Goal: Transaction & Acquisition: Purchase product/service

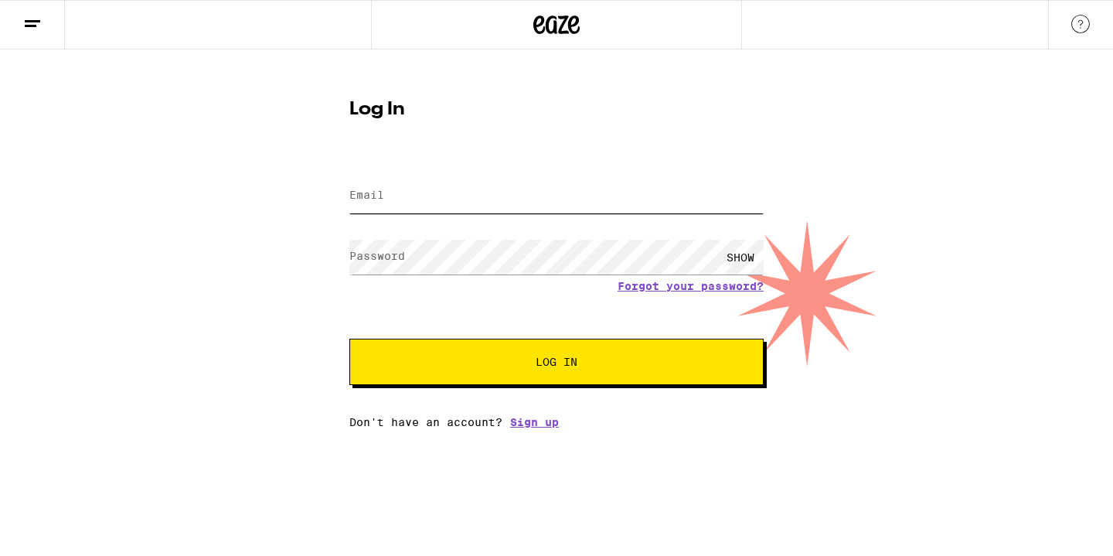
type input "[EMAIL_ADDRESS][DOMAIN_NAME]"
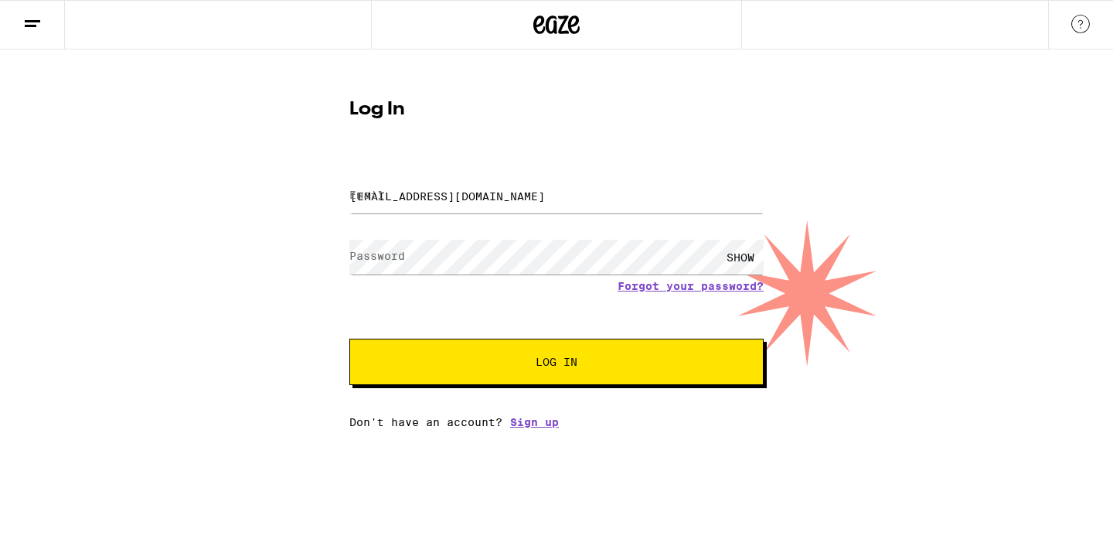
click at [418, 367] on span "Log In" at bounding box center [556, 361] width 289 height 11
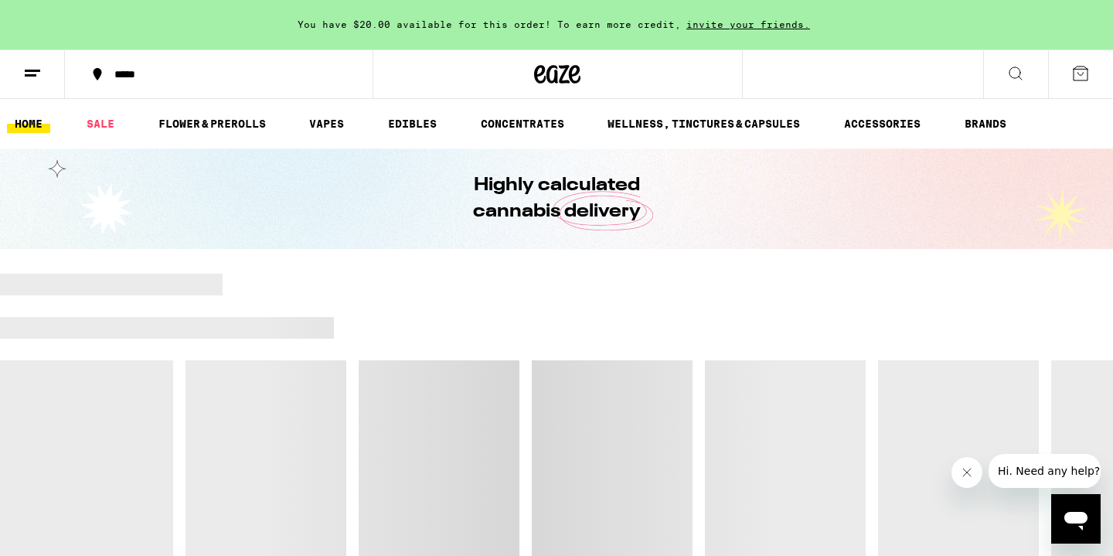
click at [136, 76] on div "*****" at bounding box center [228, 74] width 243 height 11
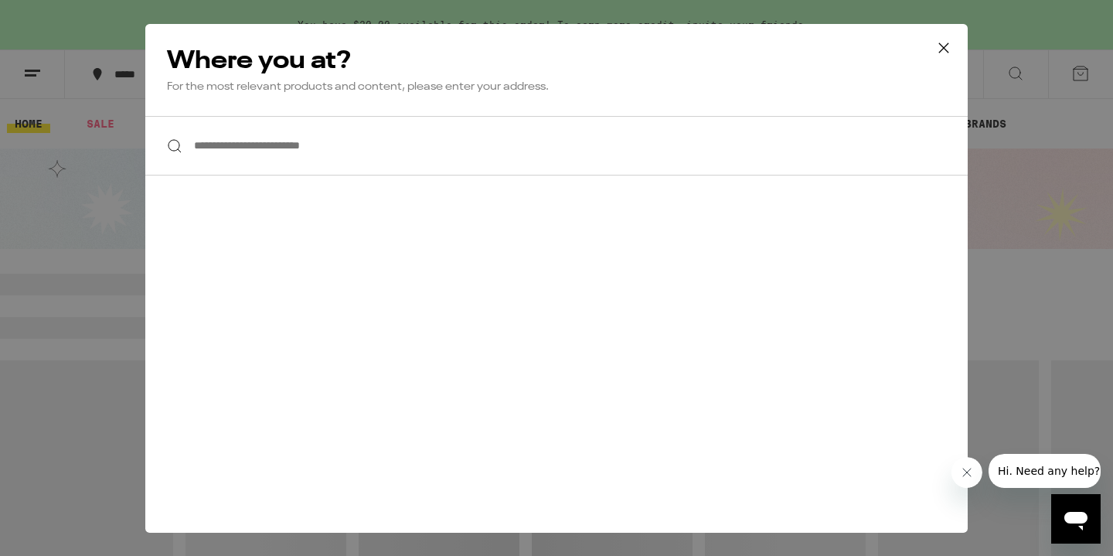
click at [292, 155] on input "**********" at bounding box center [556, 146] width 823 height 60
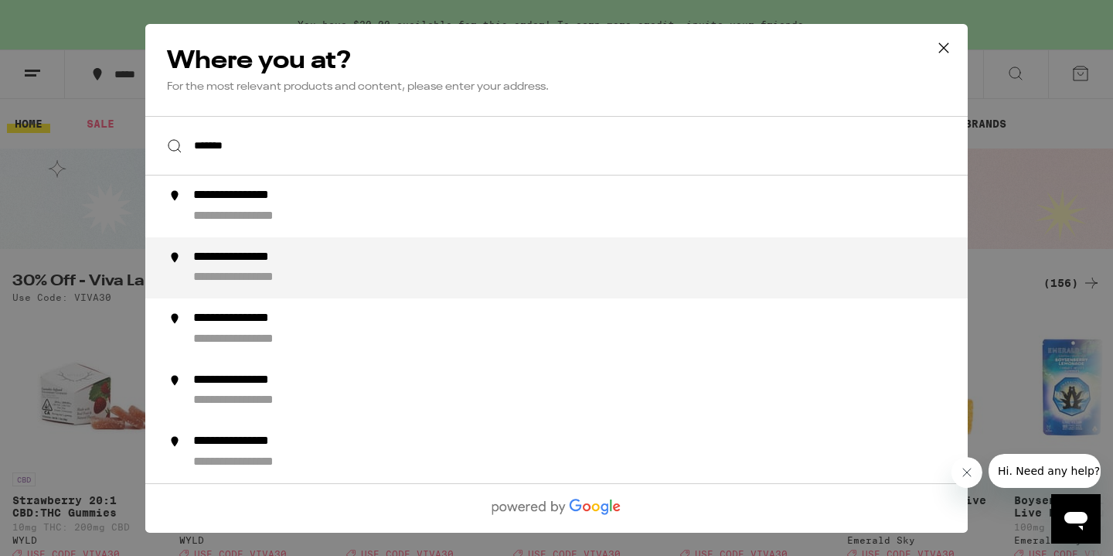
click at [302, 264] on div "**********" at bounding box center [257, 257] width 128 height 16
type input "**********"
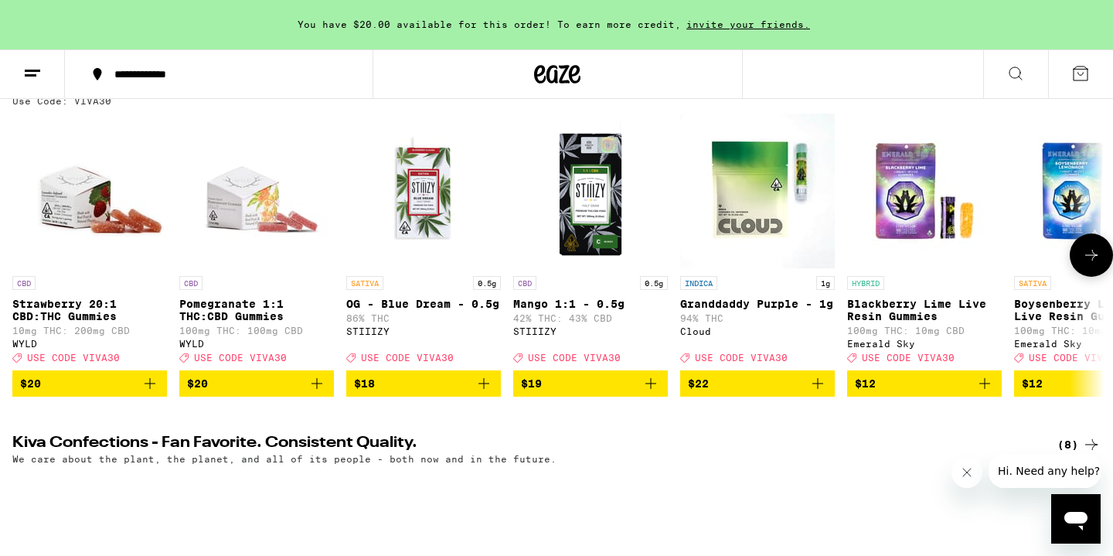
scroll to position [199, 0]
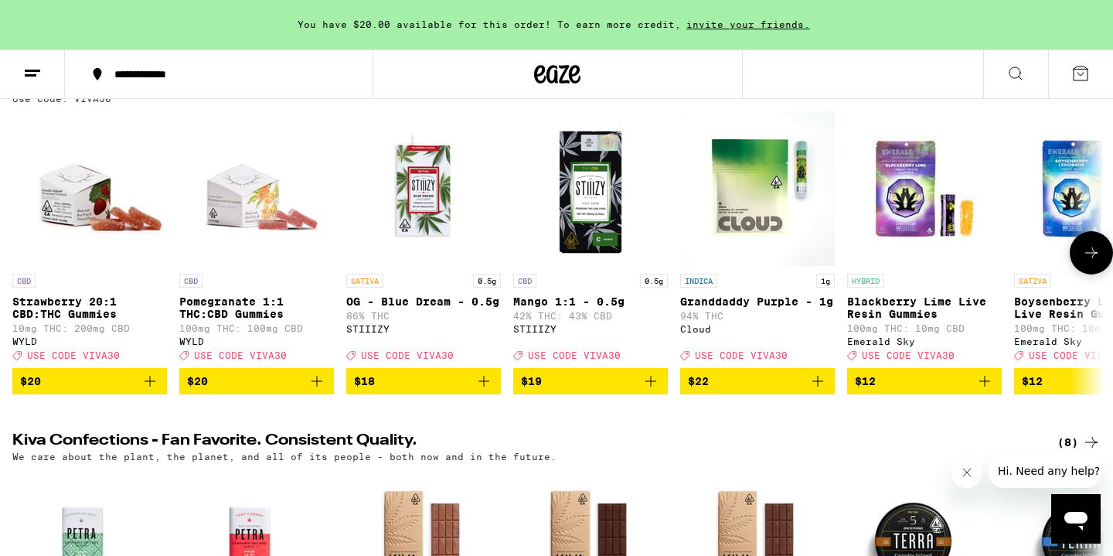
click at [1088, 257] on icon at bounding box center [1092, 253] width 19 height 19
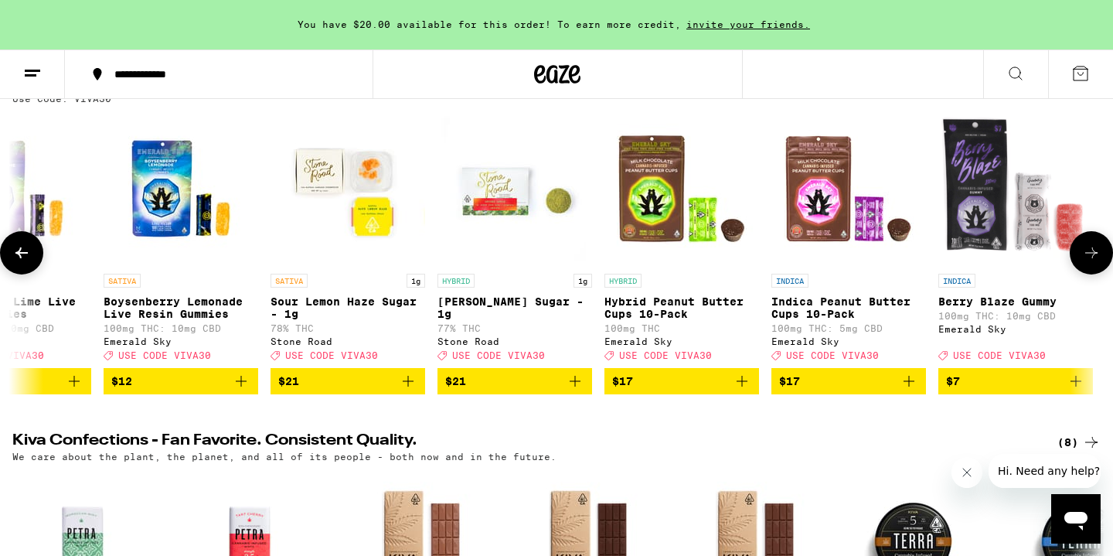
scroll to position [0, 920]
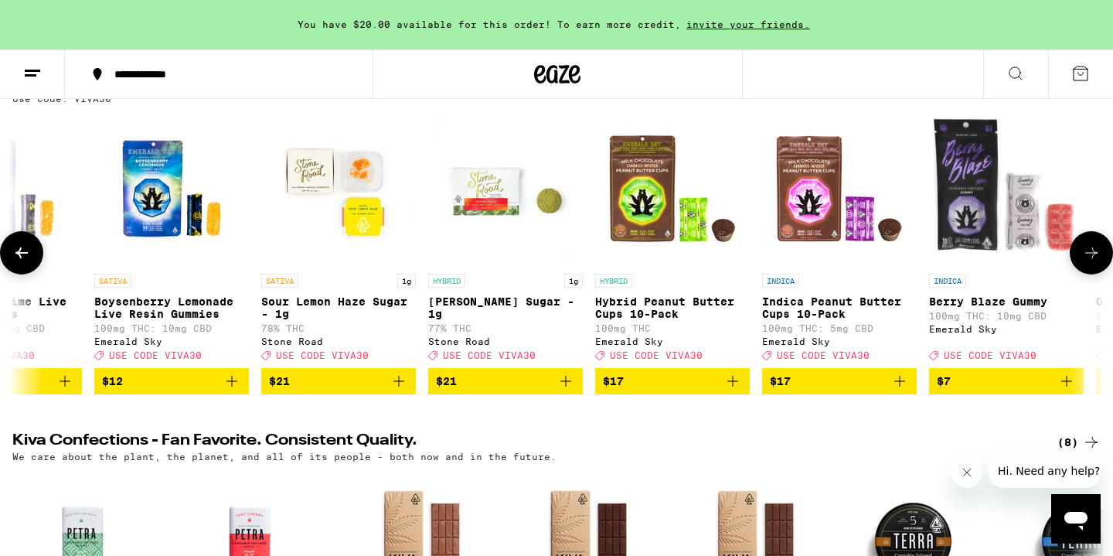
click at [1088, 257] on icon at bounding box center [1092, 253] width 19 height 19
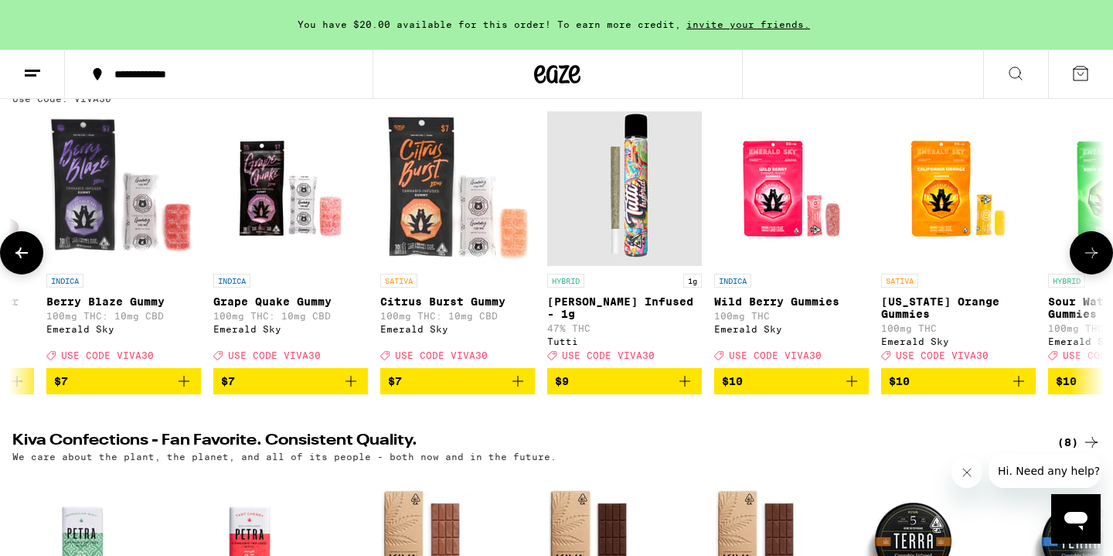
scroll to position [0, 1840]
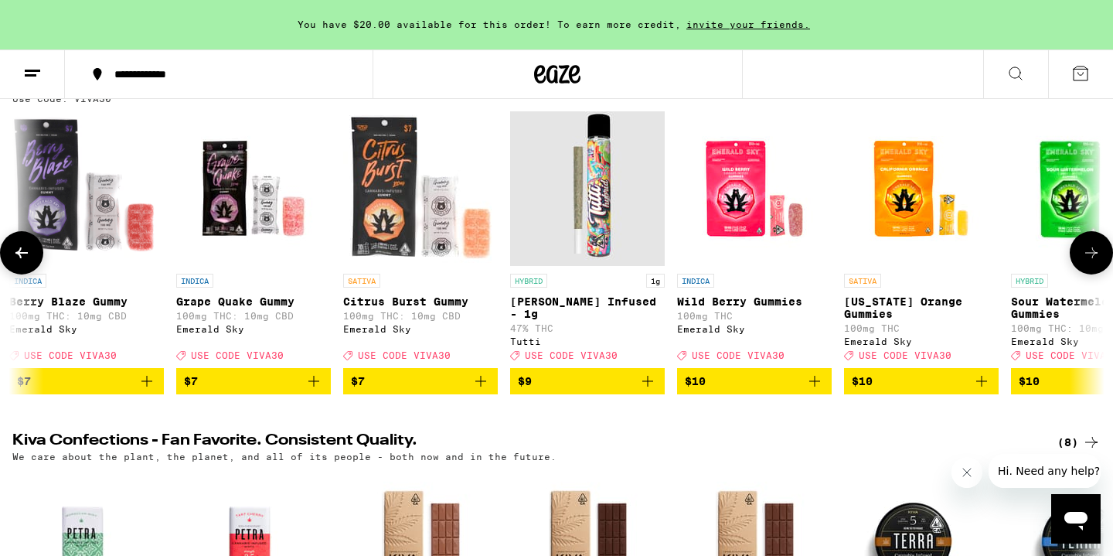
click at [1088, 257] on icon at bounding box center [1092, 253] width 19 height 19
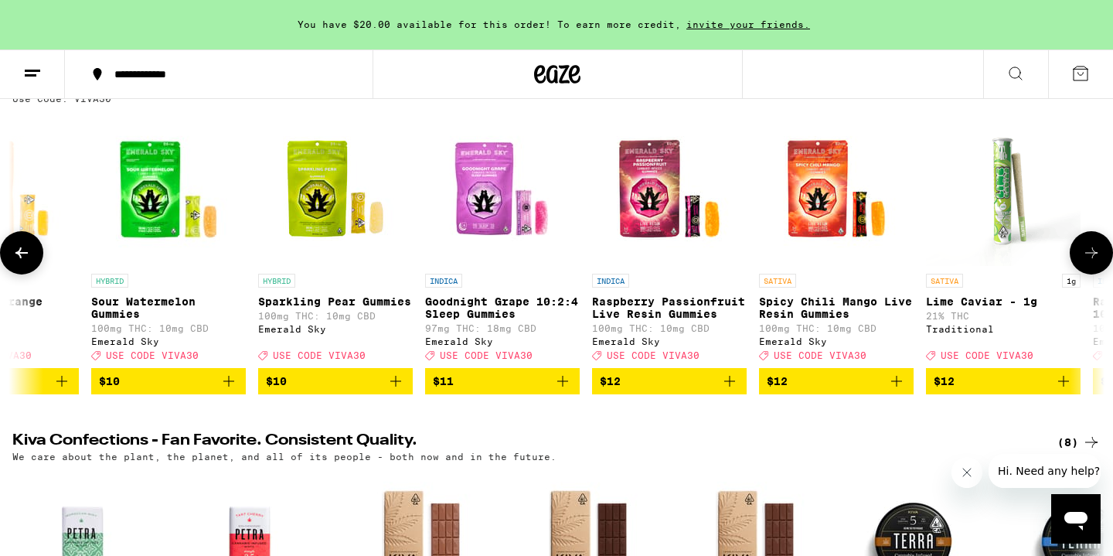
click at [1088, 257] on icon at bounding box center [1092, 253] width 19 height 19
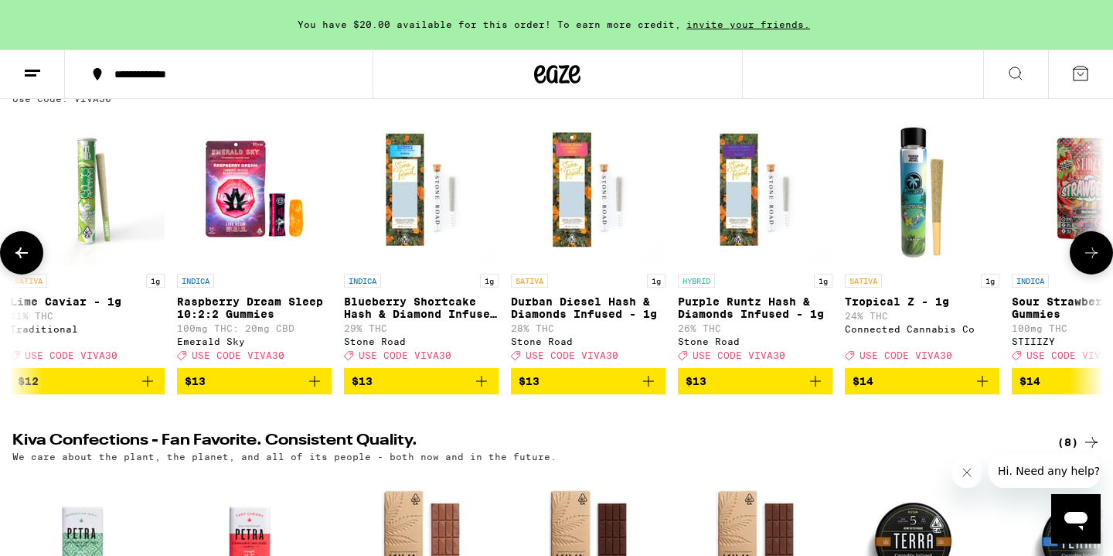
scroll to position [0, 3681]
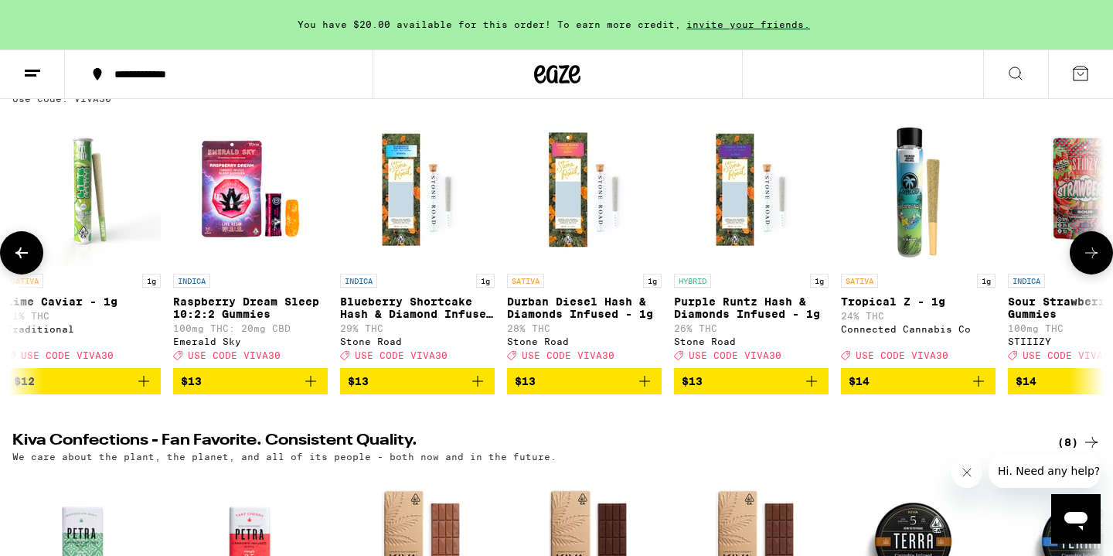
click at [1088, 257] on icon at bounding box center [1092, 253] width 19 height 19
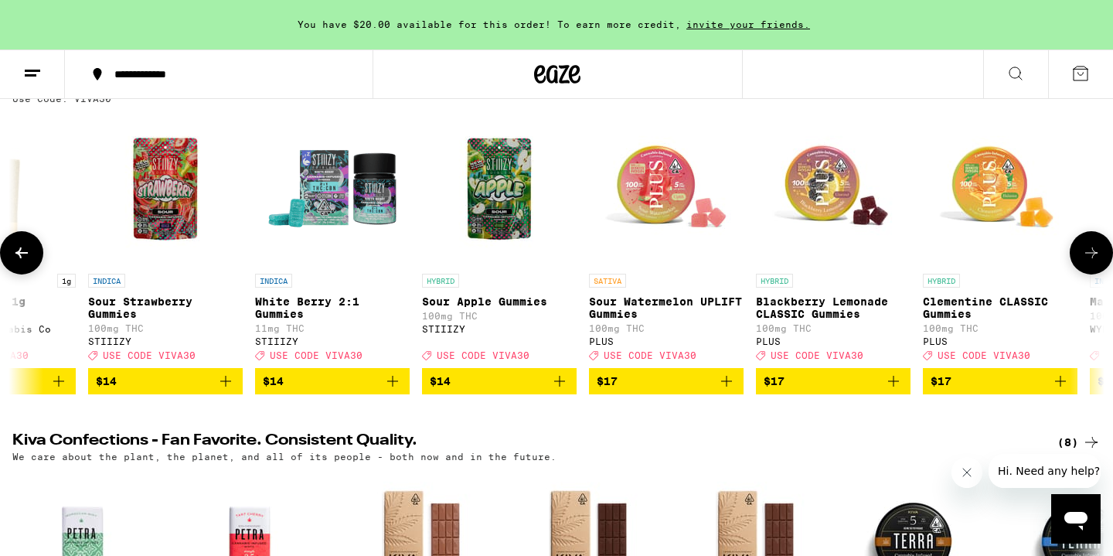
click at [1088, 257] on icon at bounding box center [1092, 253] width 19 height 19
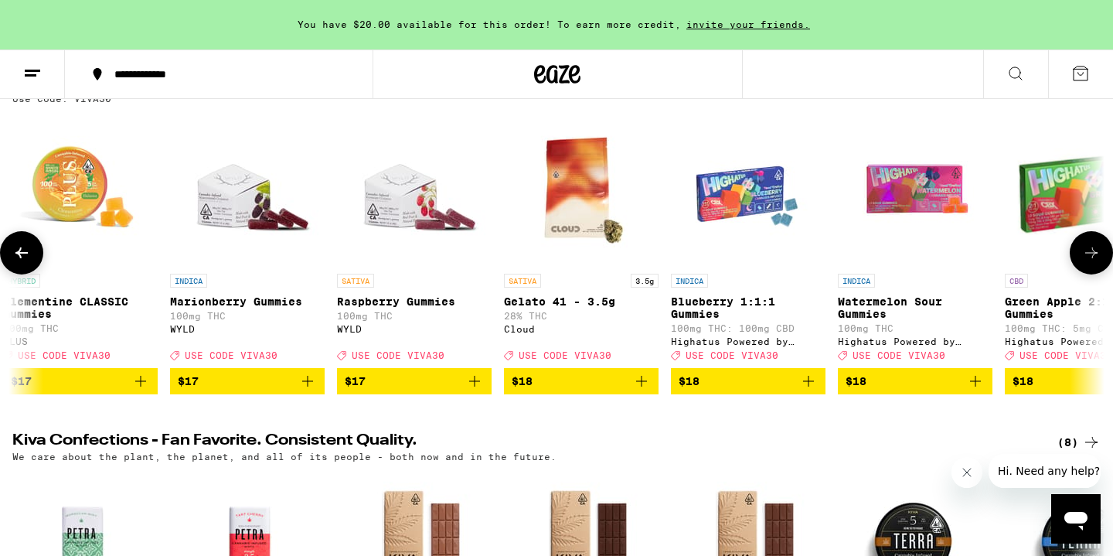
click at [1088, 257] on icon at bounding box center [1092, 253] width 19 height 19
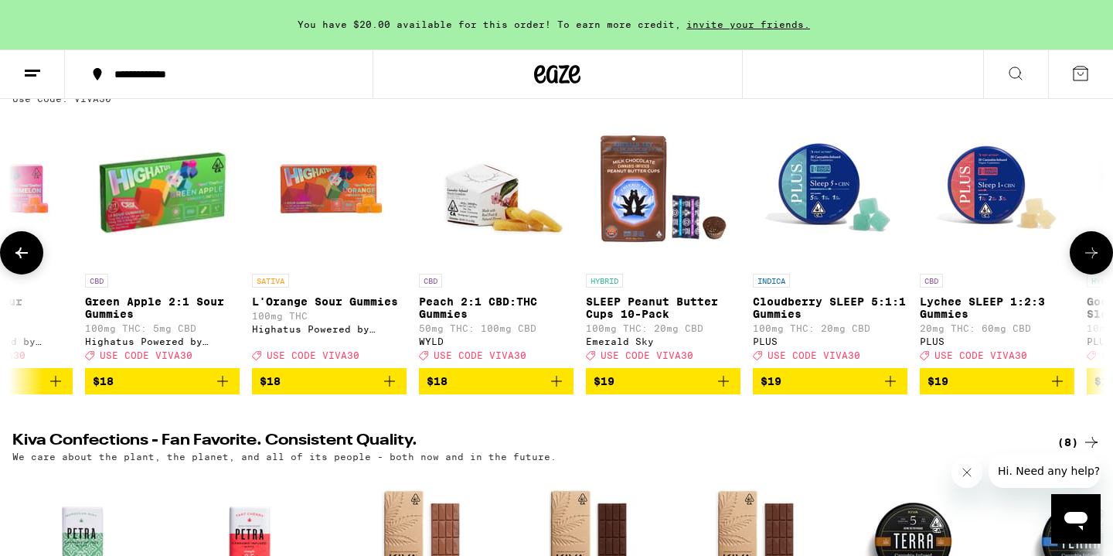
click at [1088, 257] on icon at bounding box center [1092, 253] width 19 height 19
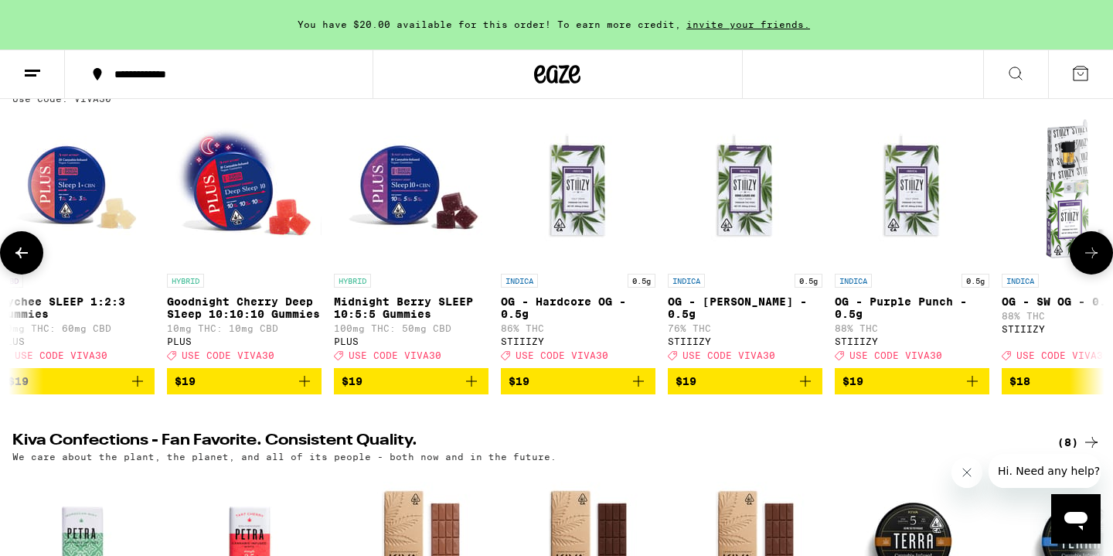
click at [1088, 257] on icon at bounding box center [1092, 253] width 19 height 19
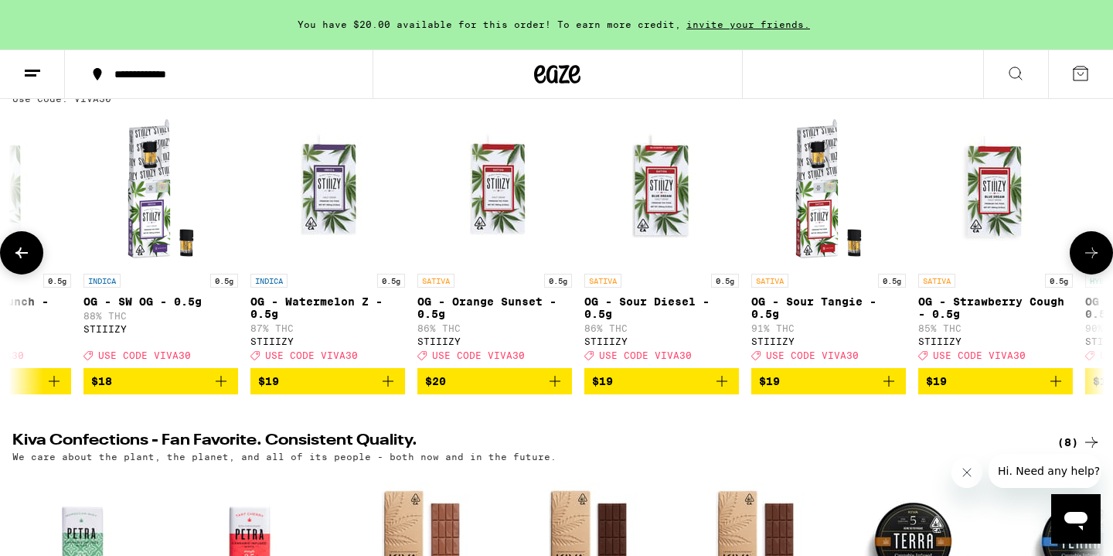
scroll to position [0, 8282]
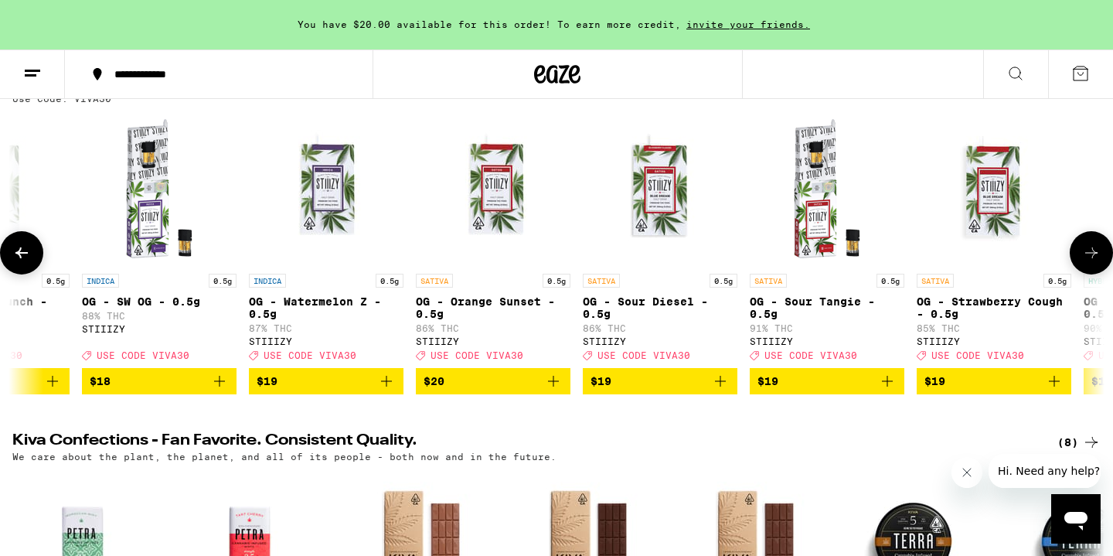
click at [28, 255] on icon at bounding box center [21, 253] width 19 height 19
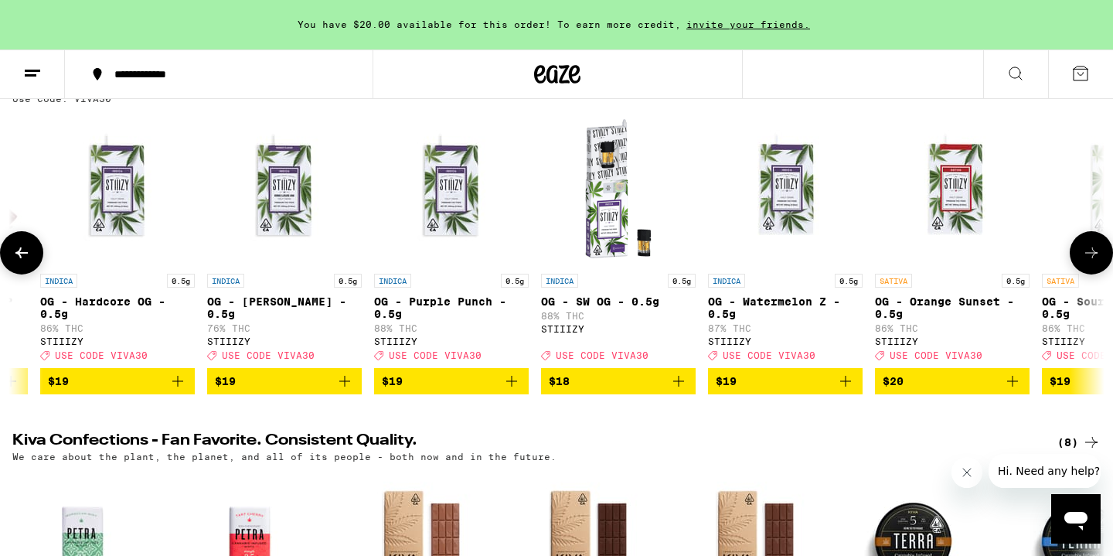
click at [28, 256] on icon at bounding box center [21, 253] width 19 height 19
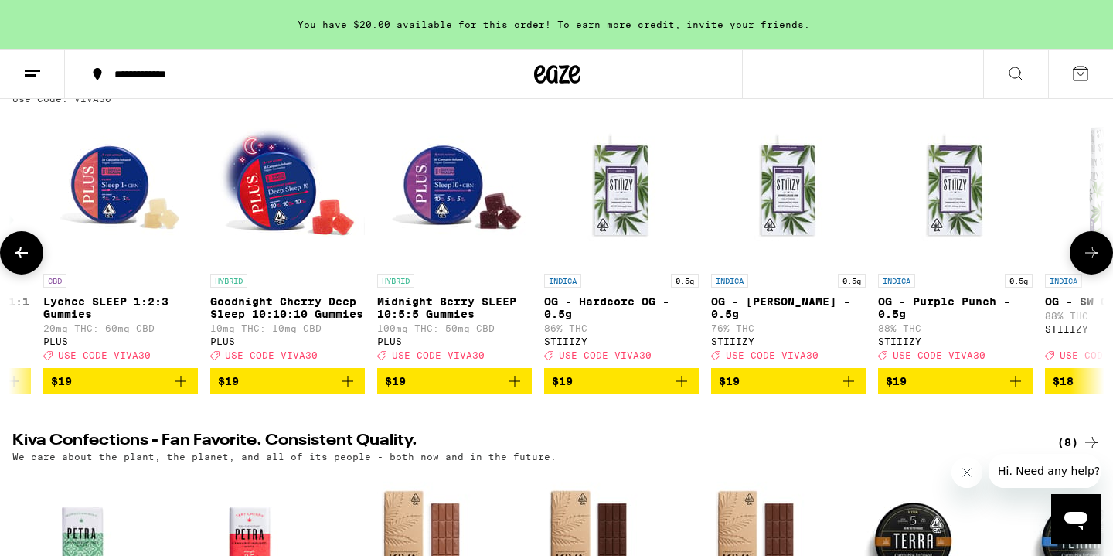
click at [28, 256] on icon at bounding box center [21, 253] width 19 height 19
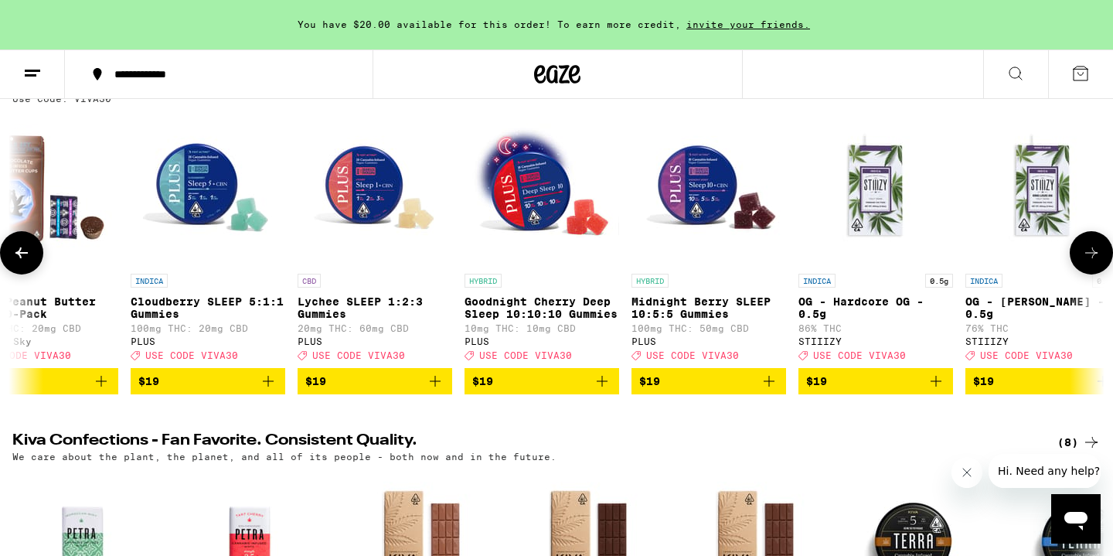
click at [28, 256] on icon at bounding box center [21, 253] width 19 height 19
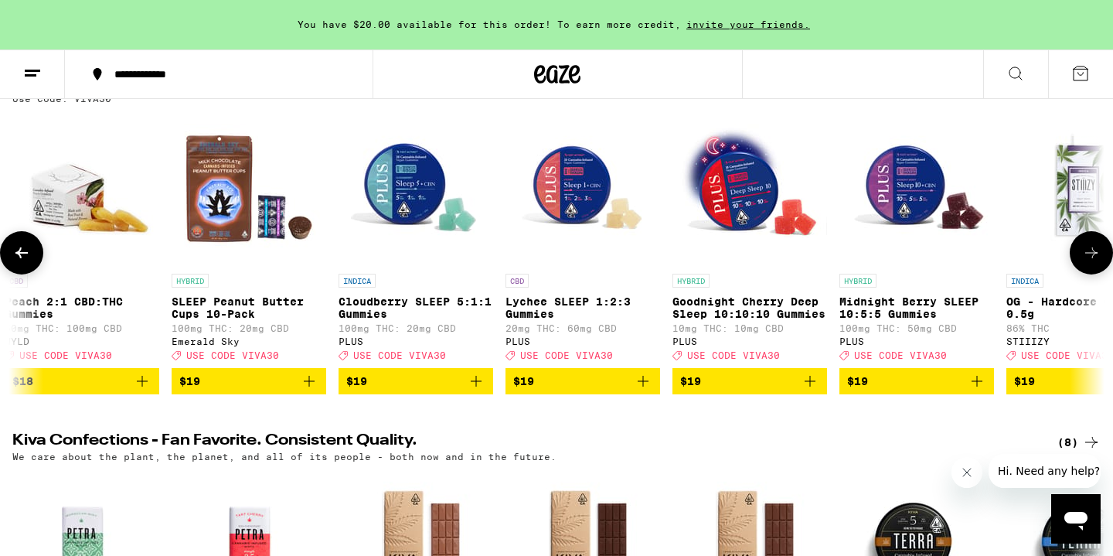
click at [28, 256] on icon at bounding box center [21, 253] width 19 height 19
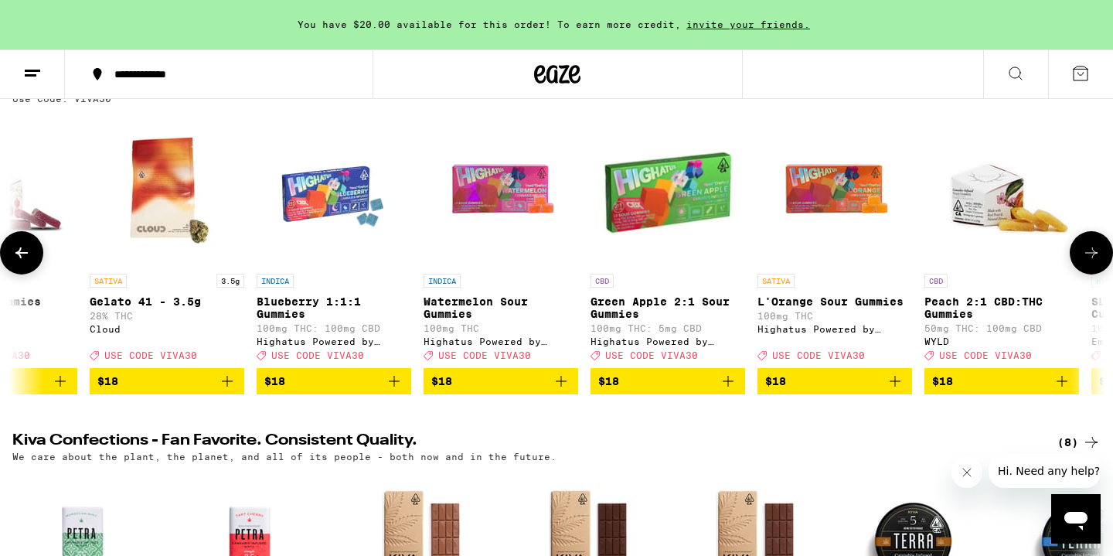
click at [28, 258] on icon at bounding box center [21, 253] width 19 height 19
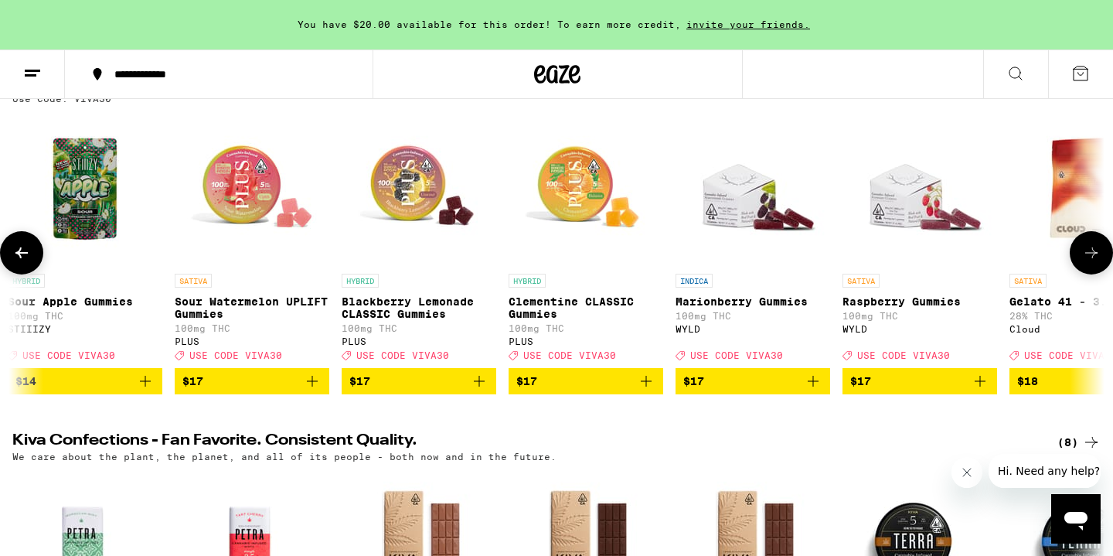
click at [28, 258] on icon at bounding box center [21, 253] width 19 height 19
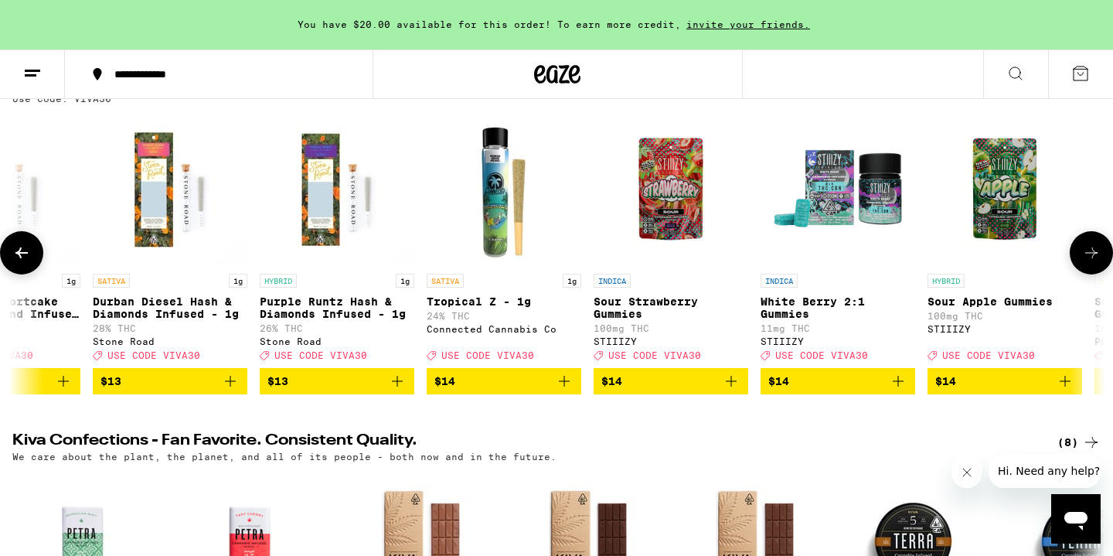
click at [28, 258] on icon at bounding box center [21, 253] width 19 height 19
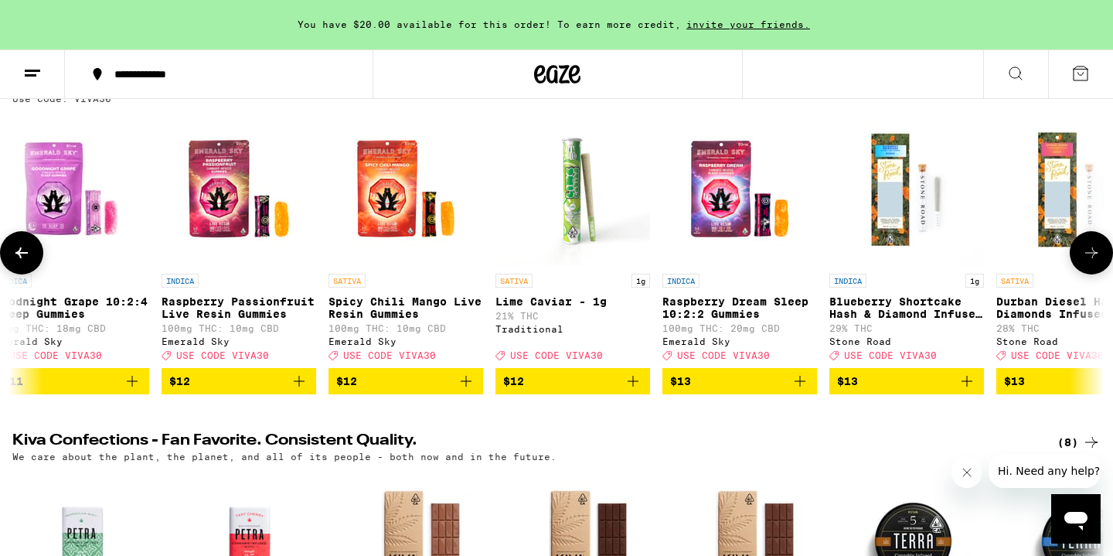
scroll to position [0, 3175]
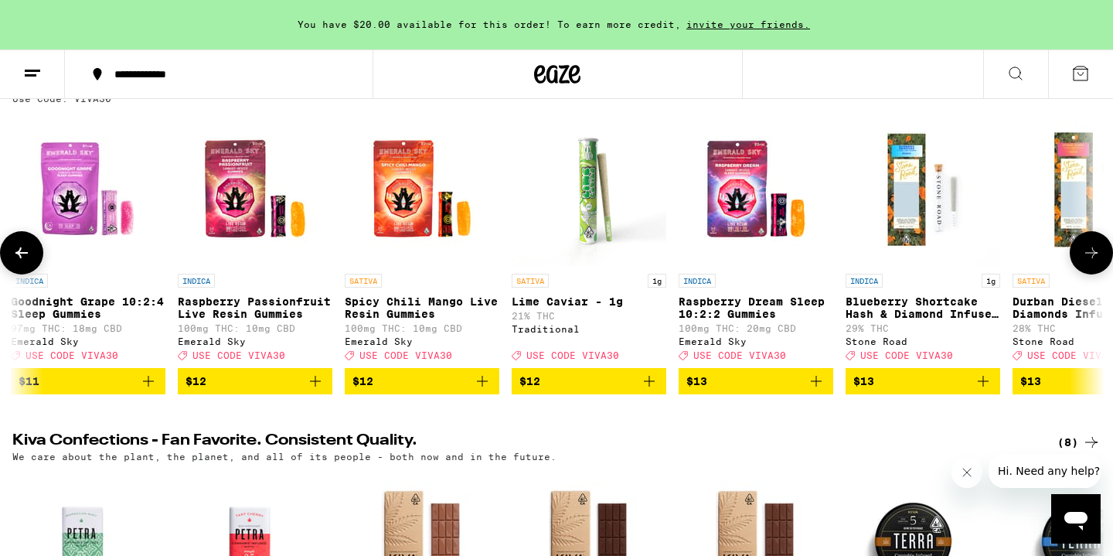
click at [28, 258] on icon at bounding box center [21, 253] width 19 height 19
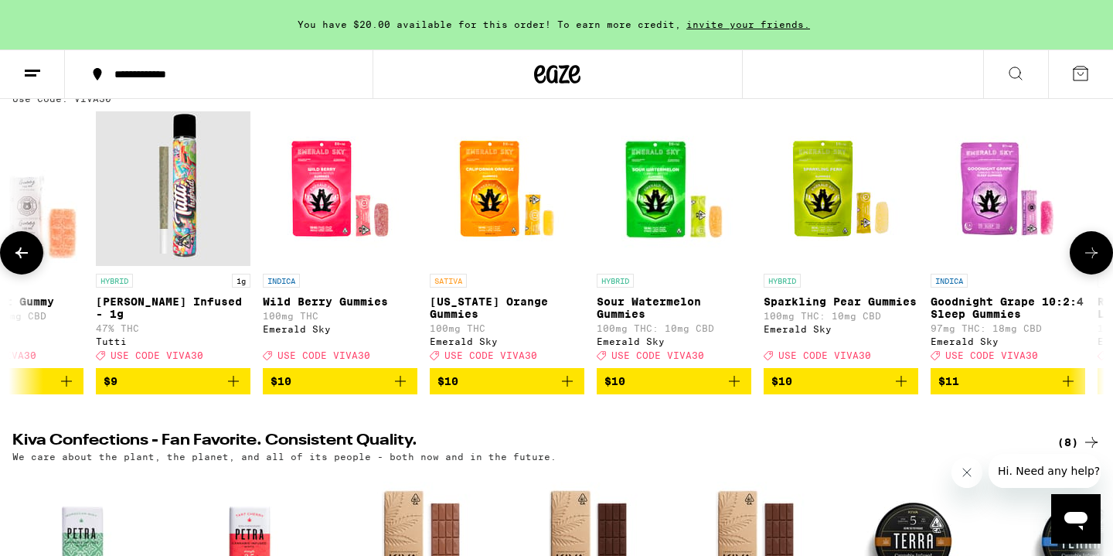
click at [28, 258] on icon at bounding box center [21, 253] width 19 height 19
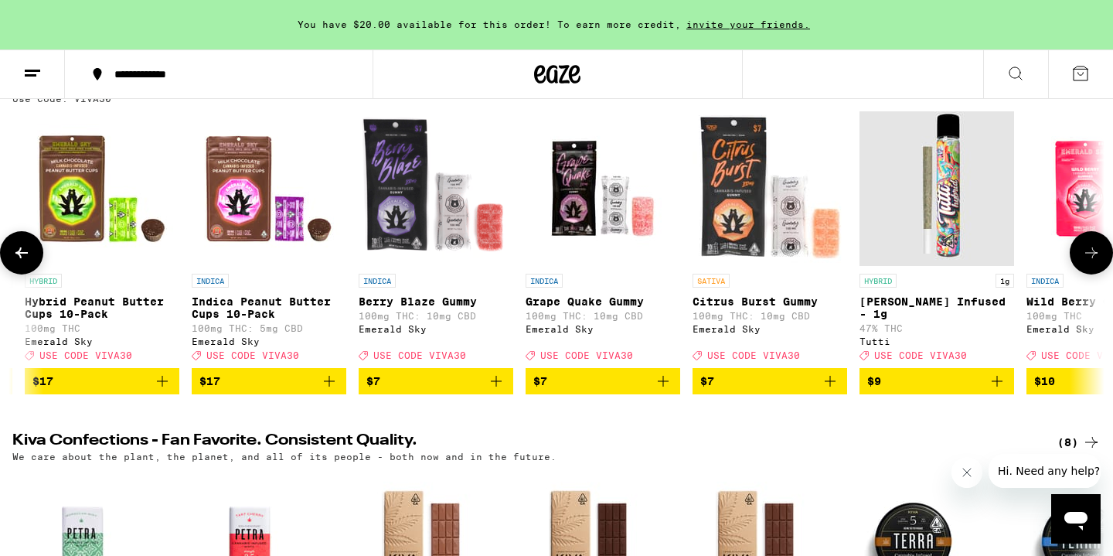
scroll to position [0, 1335]
